Goal: Information Seeking & Learning: Find specific fact

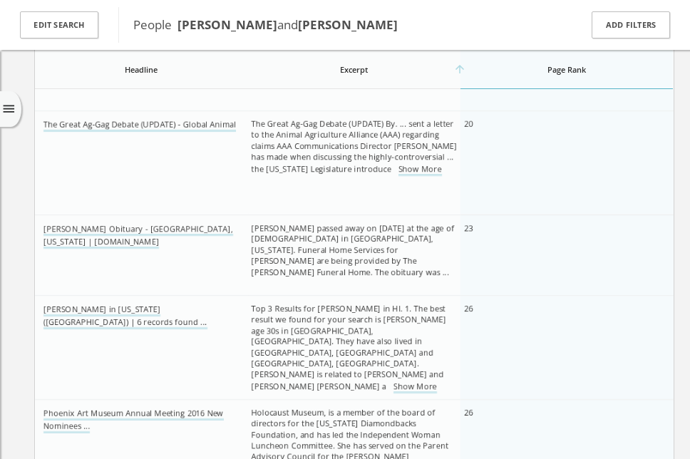
scroll to position [1374, 0]
click at [60, 21] on button "Edit Search" at bounding box center [59, 25] width 78 height 28
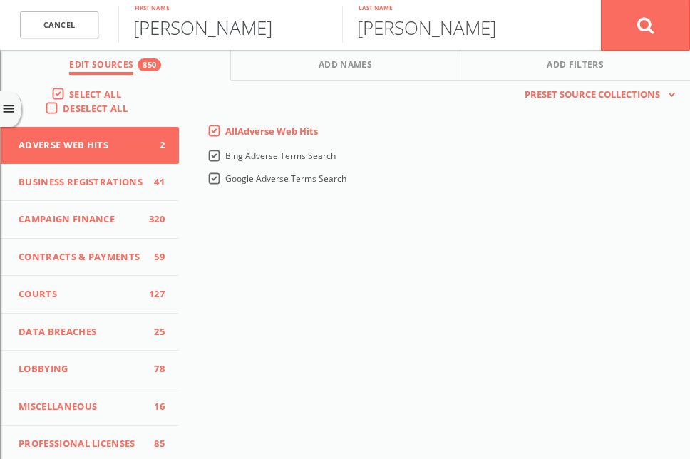
drag, startPoint x: 196, startPoint y: 30, endPoint x: 102, endPoint y: 24, distance: 94.4
click at [102, 24] on form "Cancel [PERSON_NAME] First name [PERSON_NAME] Last name Cancel" at bounding box center [345, 25] width 690 height 50
type input "[PERSON_NAME]"
click at [63, 107] on label "Deselect All" at bounding box center [99, 109] width 72 height 14
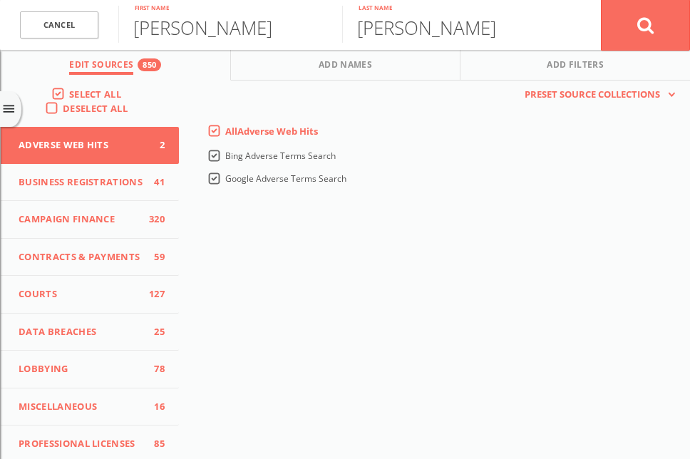
click at [0, 0] on input "Deselect All" at bounding box center [0, 0] width 0 height 0
click at [69, 91] on label "Select All" at bounding box center [98, 95] width 59 height 14
click at [0, 0] on input "Select All" at bounding box center [0, 0] width 0 height 0
click at [660, 13] on button at bounding box center [645, 24] width 89 height 51
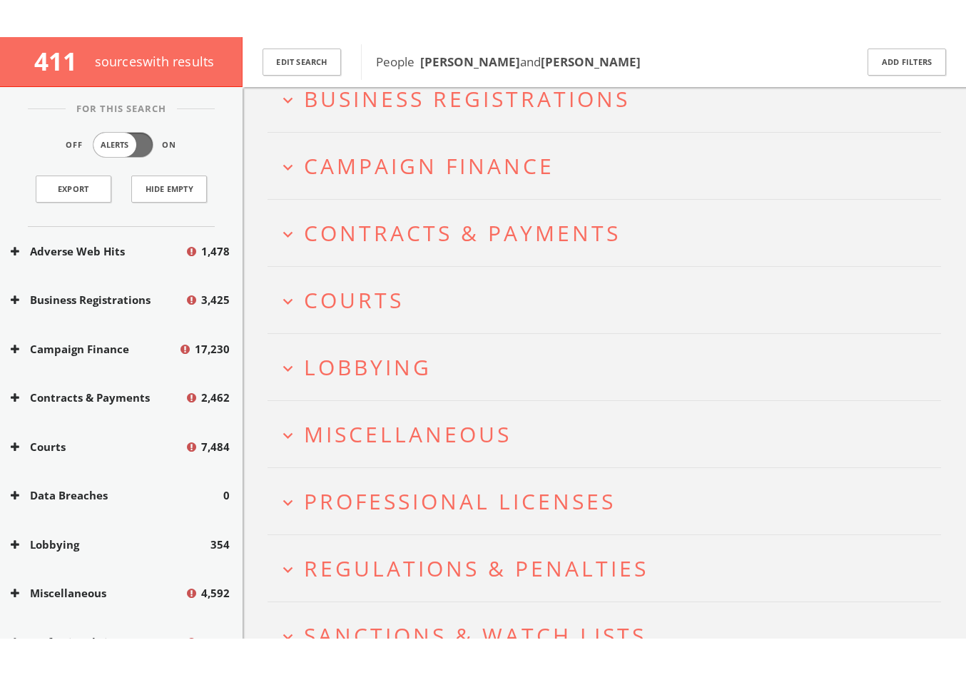
scroll to position [141, 0]
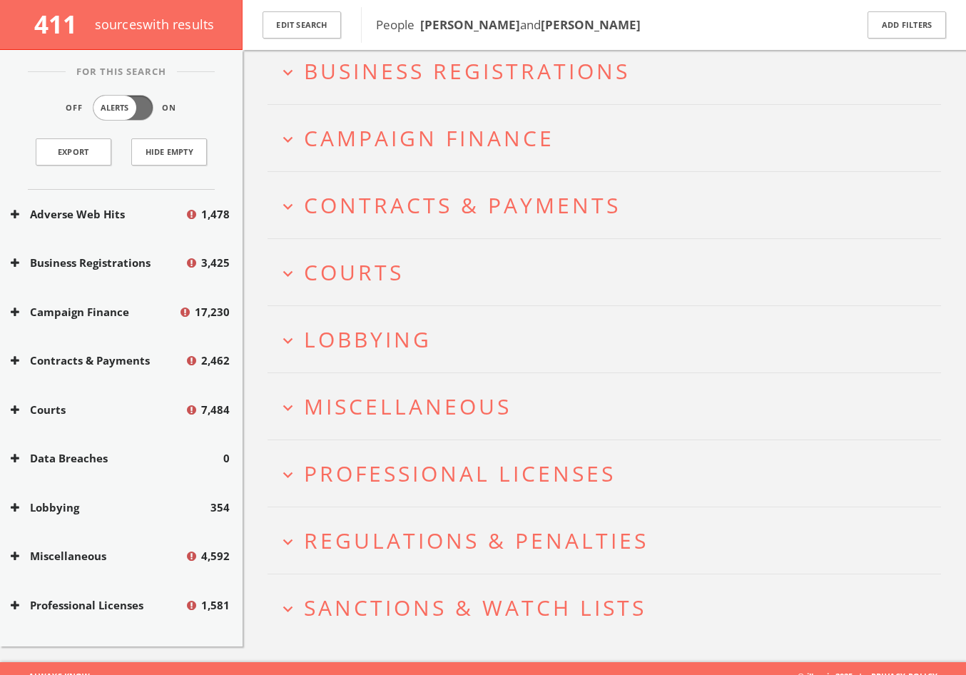
click at [416, 136] on span "Campaign Finance" at bounding box center [429, 137] width 250 height 29
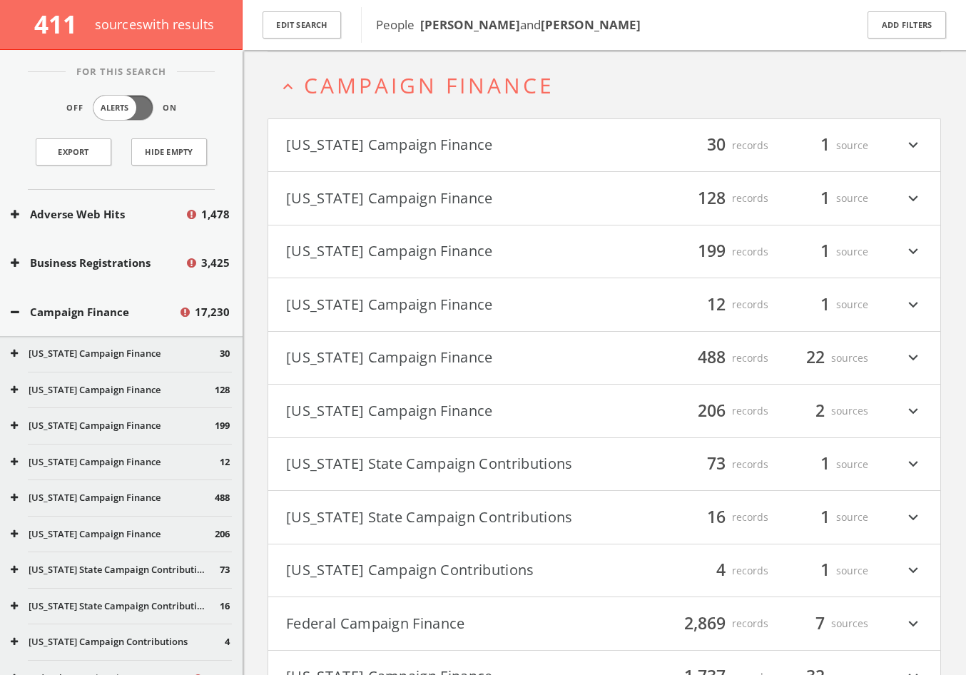
scroll to position [196, 0]
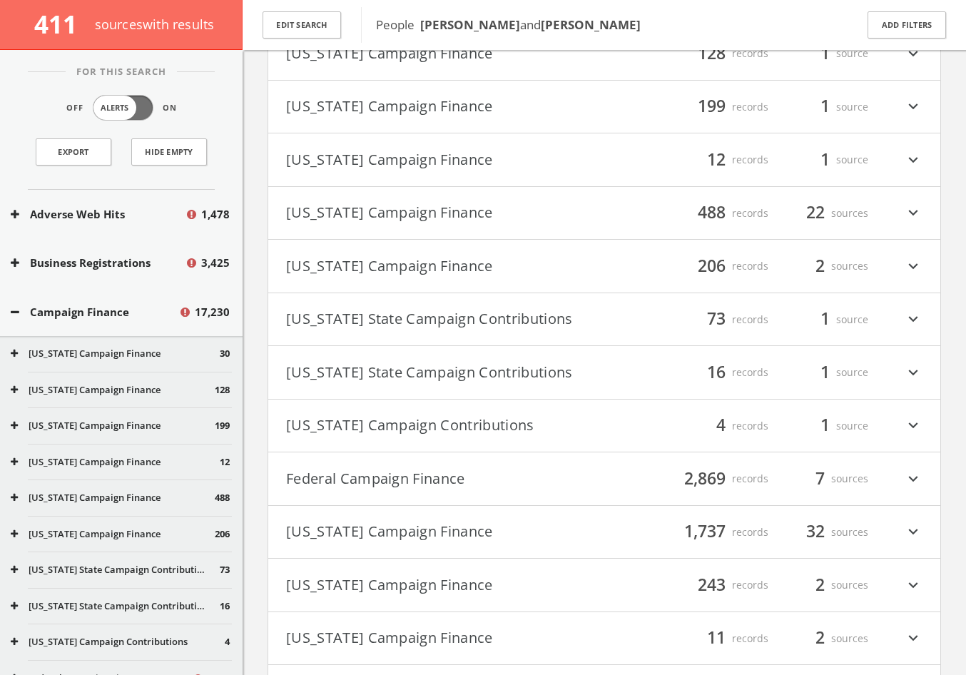
click at [452, 459] on button "Federal Campaign Finance" at bounding box center [445, 479] width 318 height 24
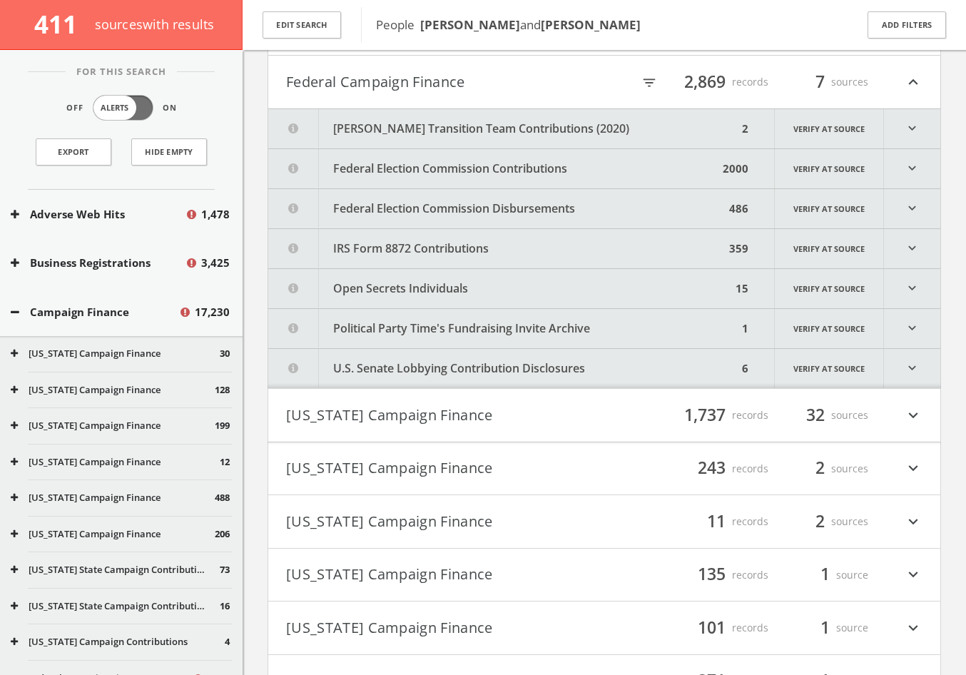
scroll to position [740, 0]
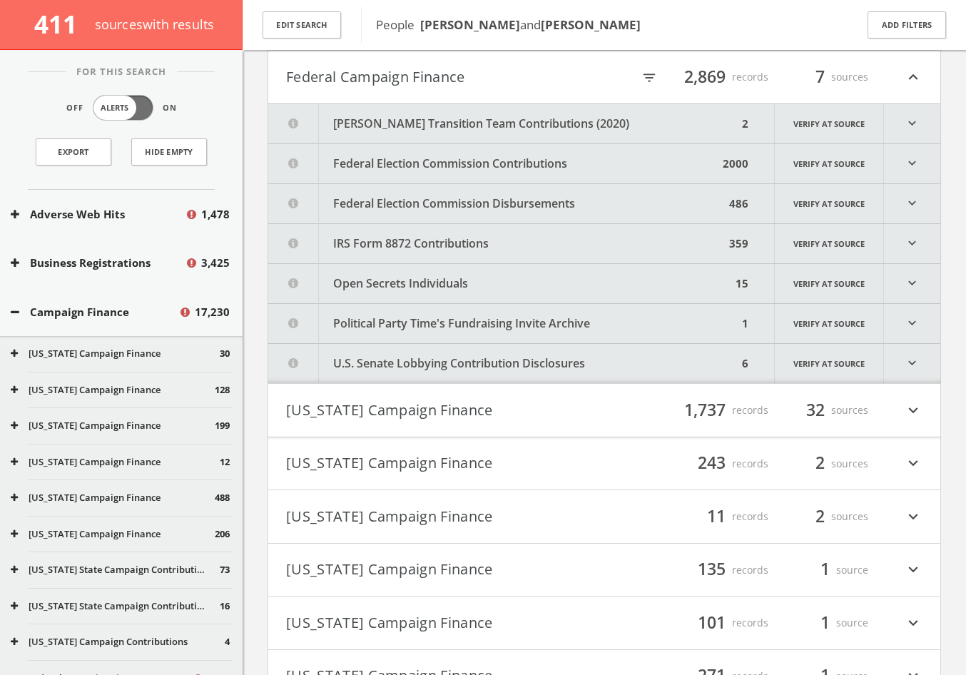
click at [457, 119] on button "[PERSON_NAME] Transition Team Contributions (2020)" at bounding box center [502, 123] width 469 height 39
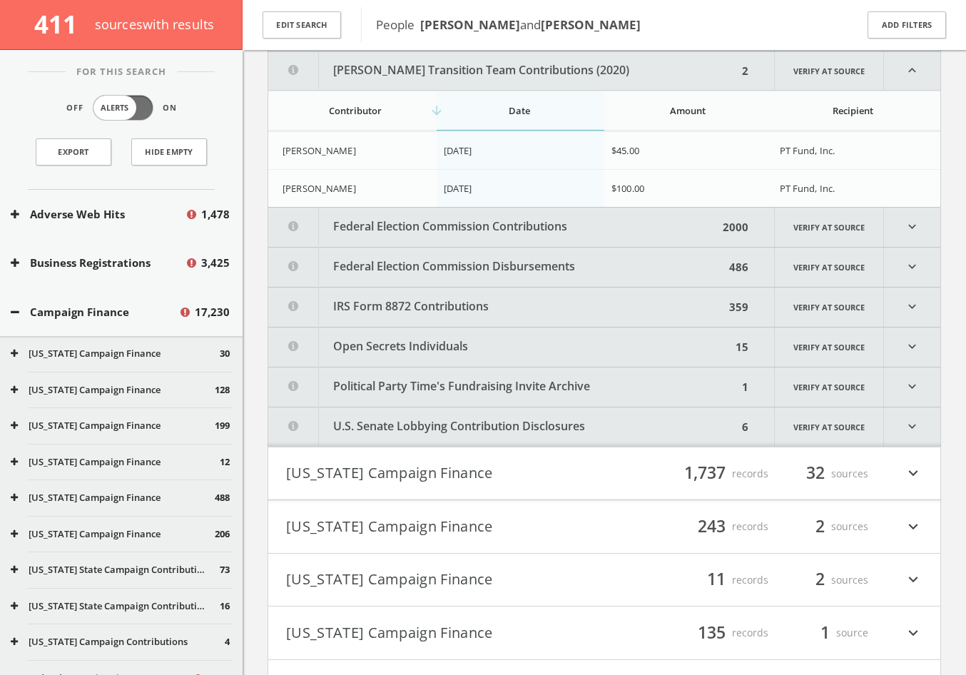
scroll to position [794, 0]
